Goal: Book appointment/travel/reservation

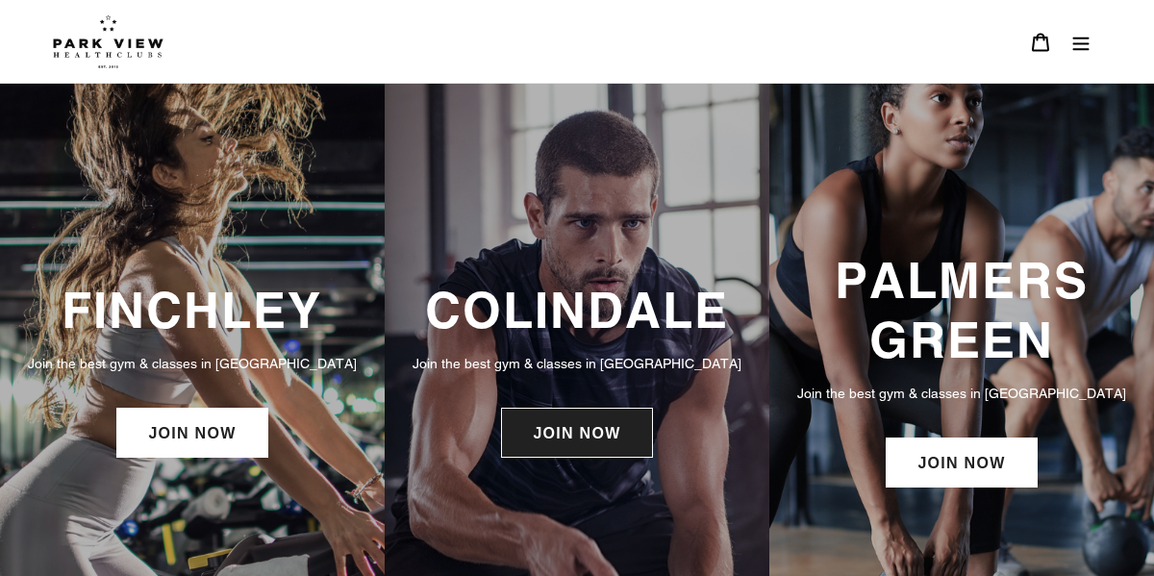
click at [579, 451] on link "JOIN NOW" at bounding box center [576, 433] width 151 height 50
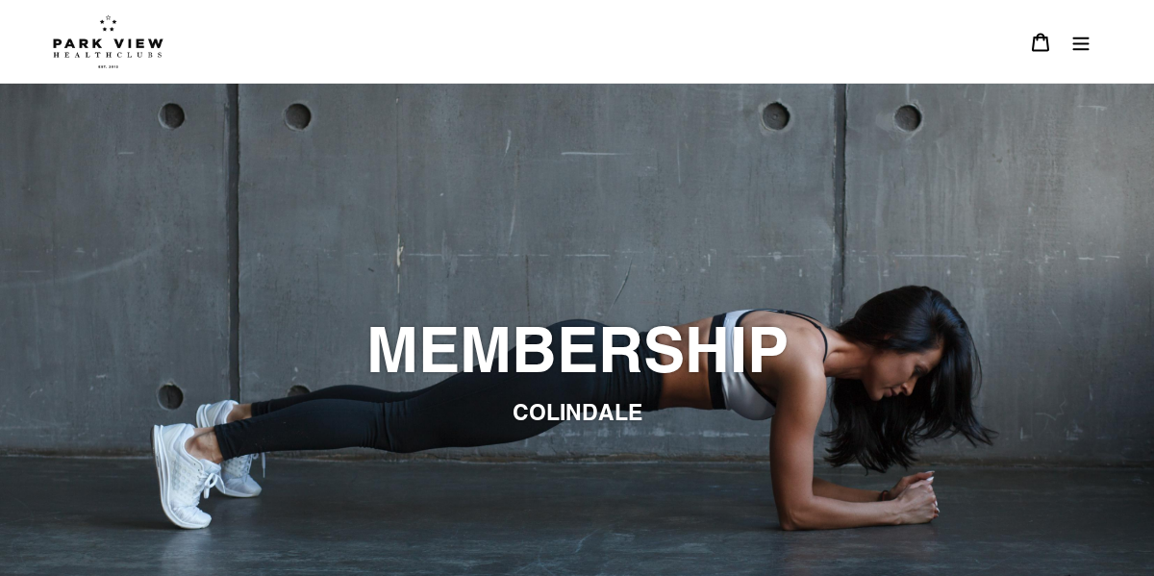
click at [1082, 40] on icon "Menu" at bounding box center [1080, 42] width 19 height 19
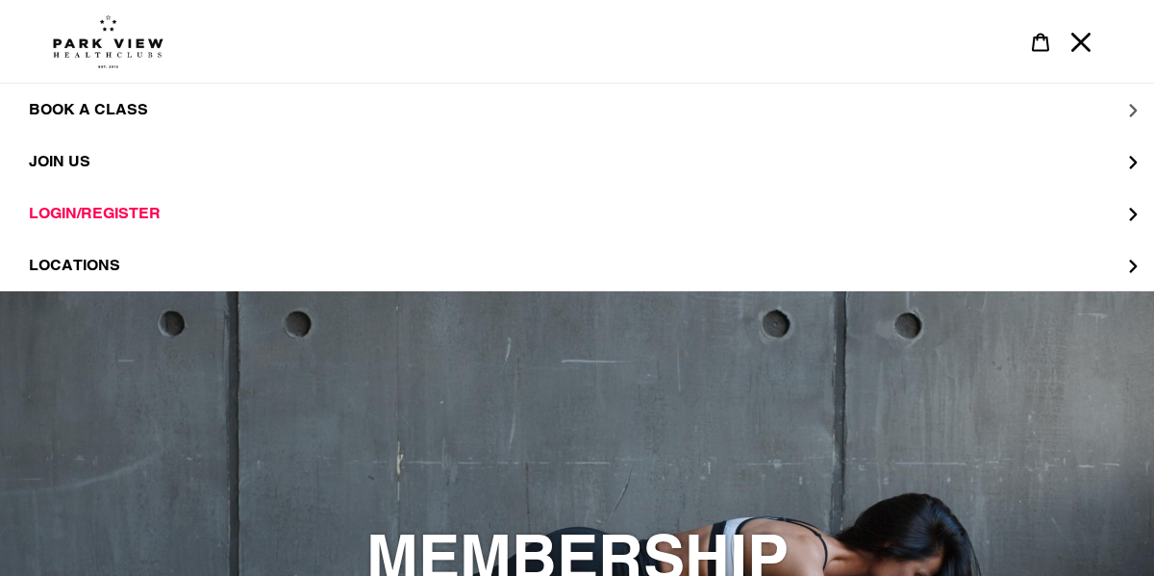
click at [105, 106] on span "BOOK A CLASS" at bounding box center [88, 109] width 119 height 19
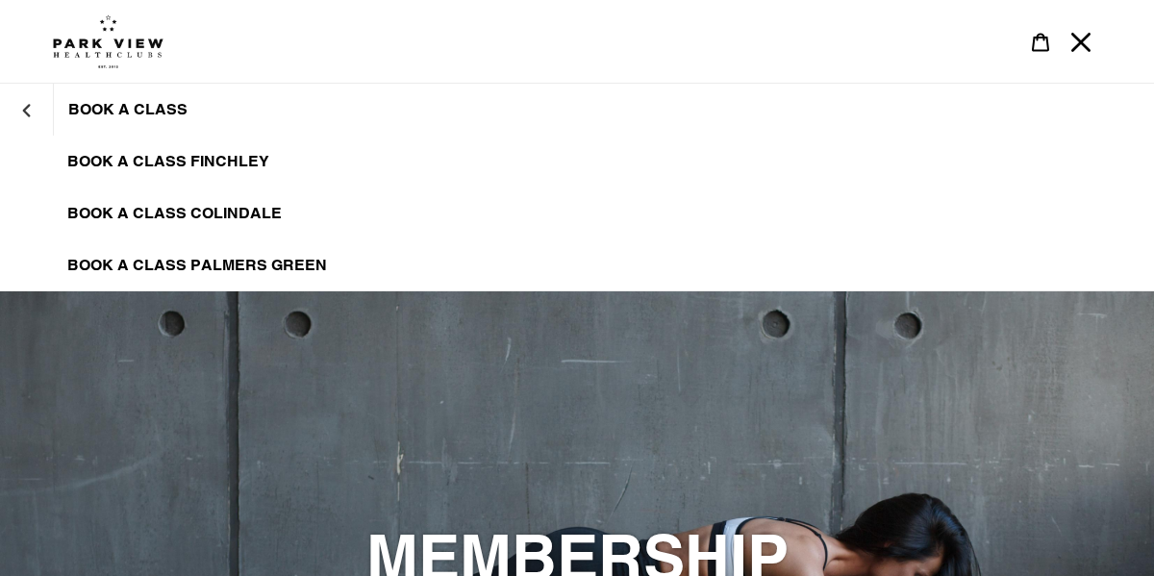
click at [96, 214] on span "BOOK A CLASS COLINDALE" at bounding box center [174, 213] width 214 height 19
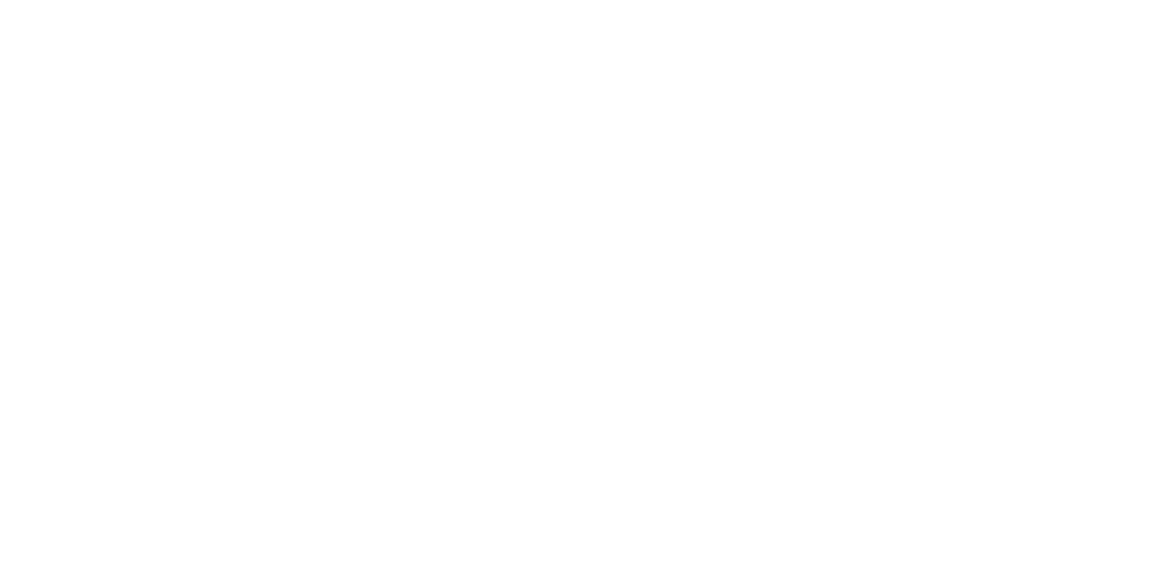
scroll to position [1066, 0]
